Goal: Entertainment & Leisure: Consume media (video, audio)

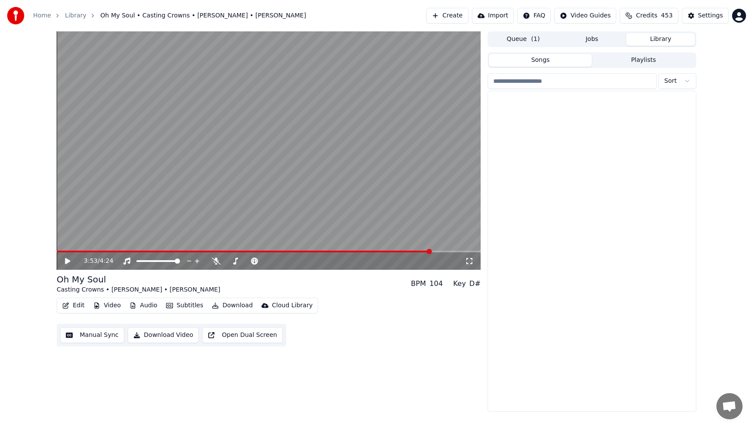
scroll to position [5769, 0]
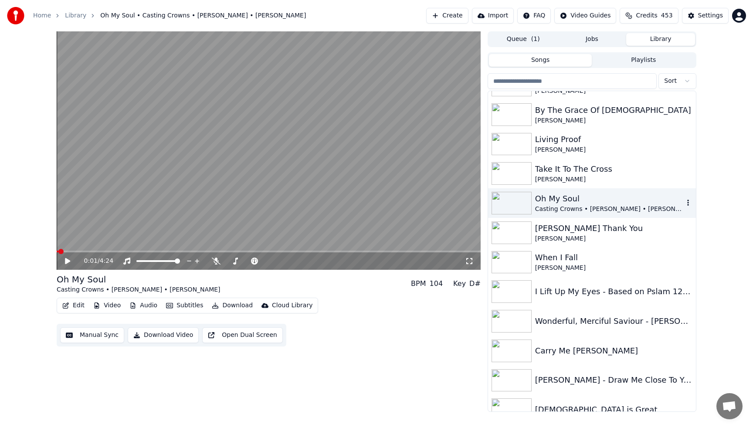
click at [58, 251] on span at bounding box center [58, 252] width 2 height 2
click at [66, 260] on icon at bounding box center [67, 261] width 5 height 6
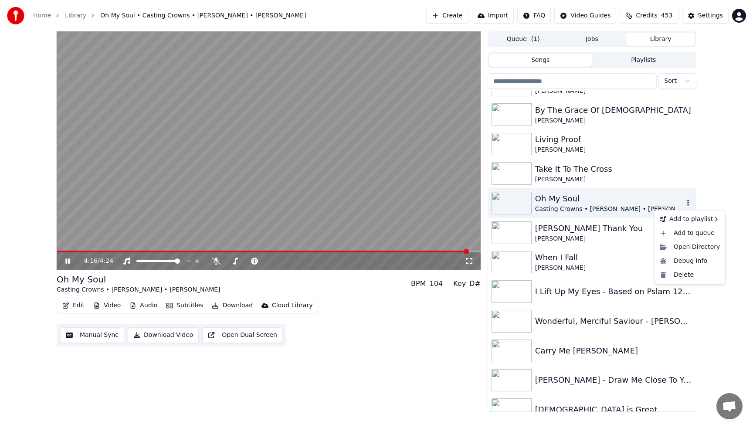
click at [691, 202] on icon "button" at bounding box center [688, 202] width 9 height 7
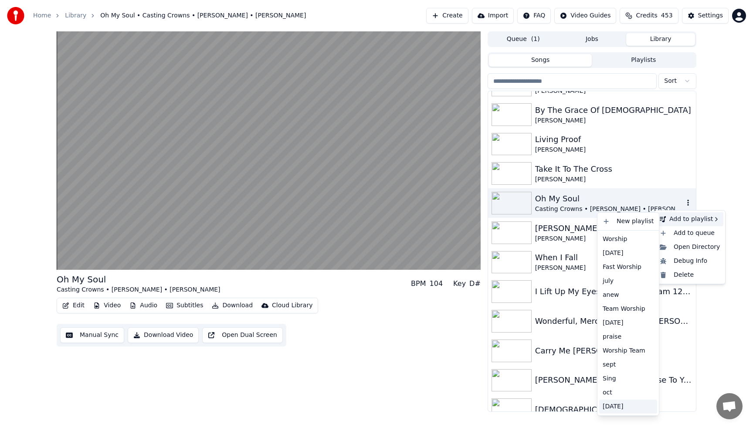
click at [613, 409] on div "[DATE]" at bounding box center [628, 407] width 58 height 14
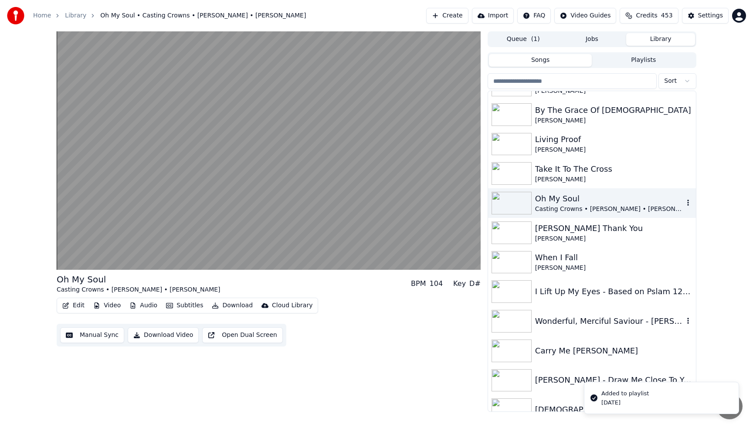
click at [608, 330] on div "Wonderful, Merciful Saviour - [PERSON_NAME]" at bounding box center [592, 321] width 208 height 30
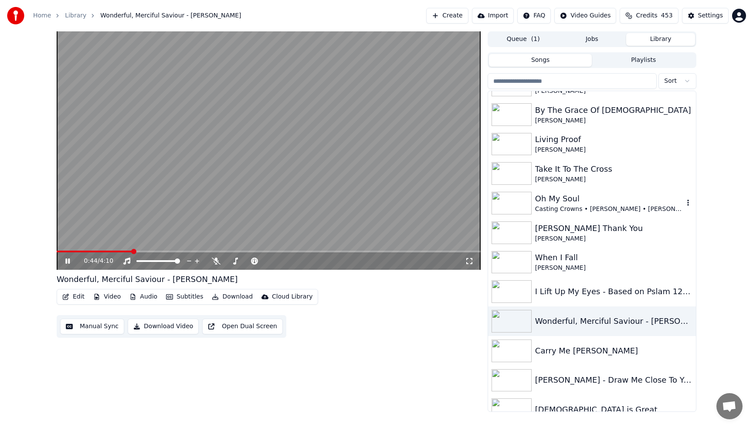
click at [424, 213] on video at bounding box center [269, 150] width 424 height 238
click at [562, 83] on input "search" at bounding box center [572, 81] width 169 height 16
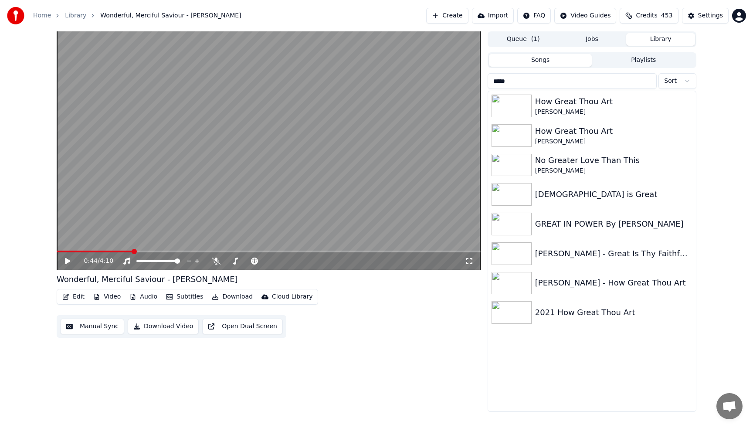
type input "*****"
click at [59, 251] on span at bounding box center [95, 252] width 76 height 2
click at [68, 263] on icon at bounding box center [74, 260] width 20 height 7
click at [580, 252] on div "[PERSON_NAME] - Great Is Thy Faithfulness" at bounding box center [609, 253] width 149 height 12
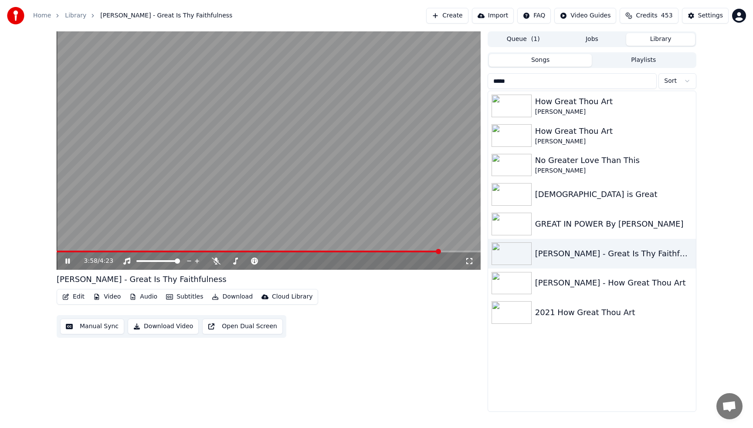
click at [329, 108] on video at bounding box center [269, 150] width 424 height 238
click at [648, 82] on input "*****" at bounding box center [572, 81] width 169 height 16
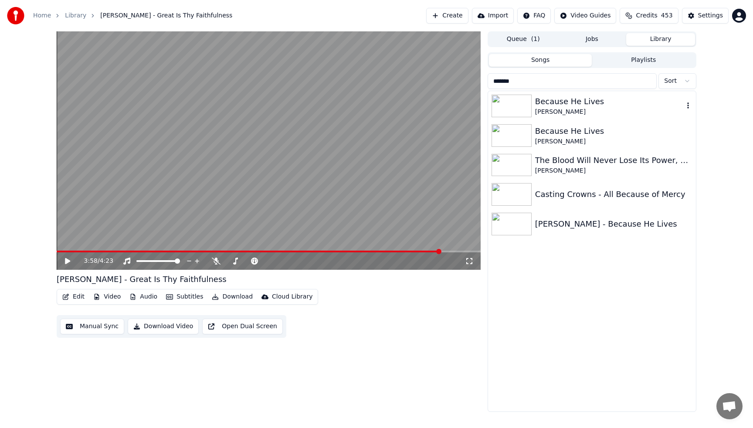
type input "*******"
click at [575, 109] on div "[PERSON_NAME]" at bounding box center [609, 112] width 149 height 9
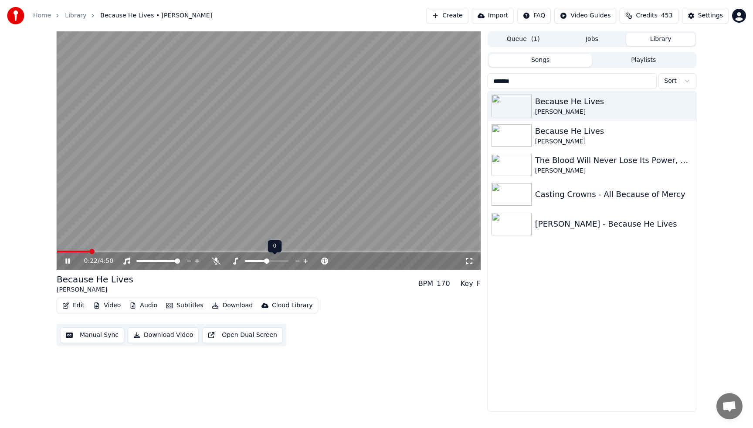
click at [306, 260] on icon at bounding box center [305, 261] width 4 height 4
click at [294, 261] on icon at bounding box center [298, 261] width 8 height 9
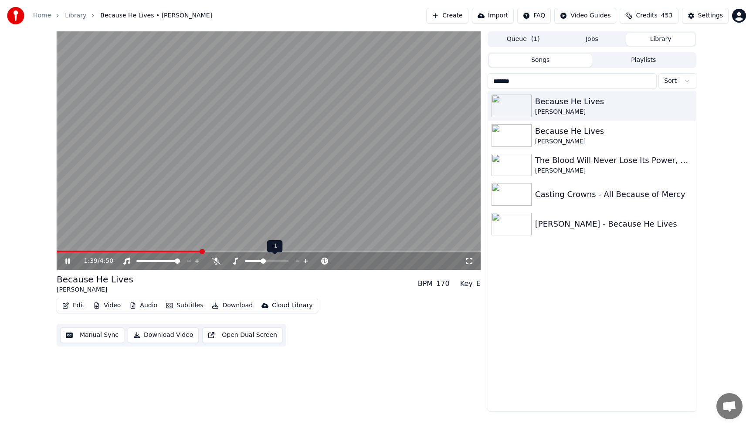
click at [294, 261] on icon at bounding box center [298, 261] width 8 height 9
click at [305, 261] on icon at bounding box center [306, 261] width 8 height 9
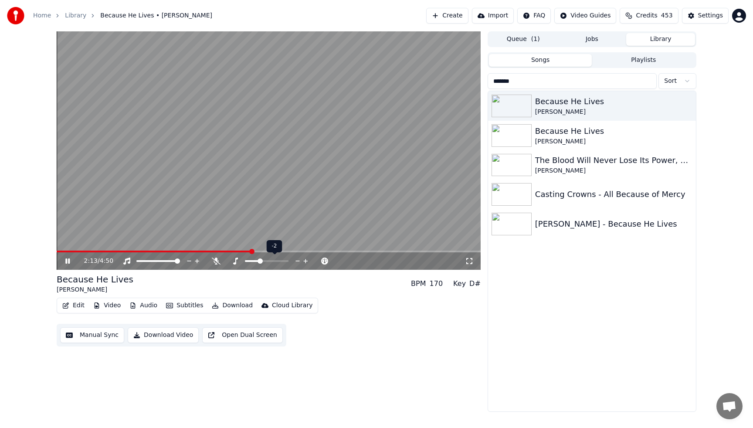
click at [305, 261] on icon at bounding box center [306, 261] width 8 height 9
click at [272, 129] on video at bounding box center [269, 150] width 424 height 238
